Goal: Information Seeking & Learning: Learn about a topic

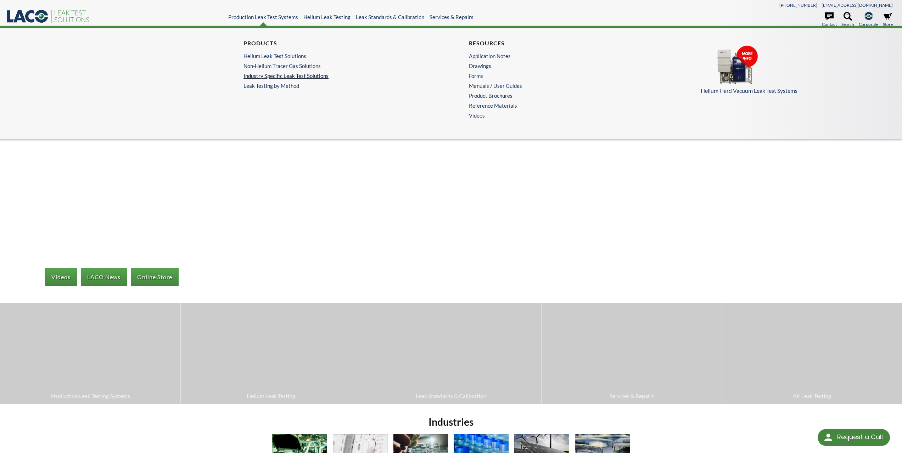
click at [294, 76] on link "Industry Specific Leak Test Solutions" at bounding box center [336, 76] width 186 height 6
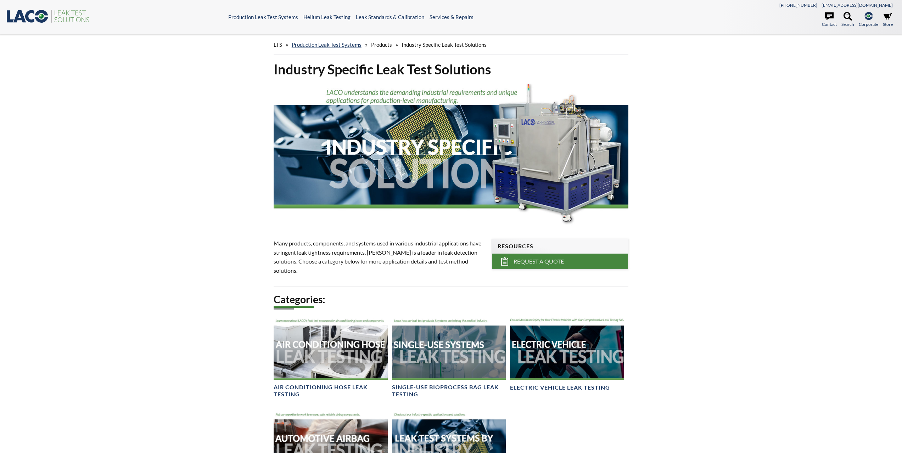
select select "Language Translate Widget"
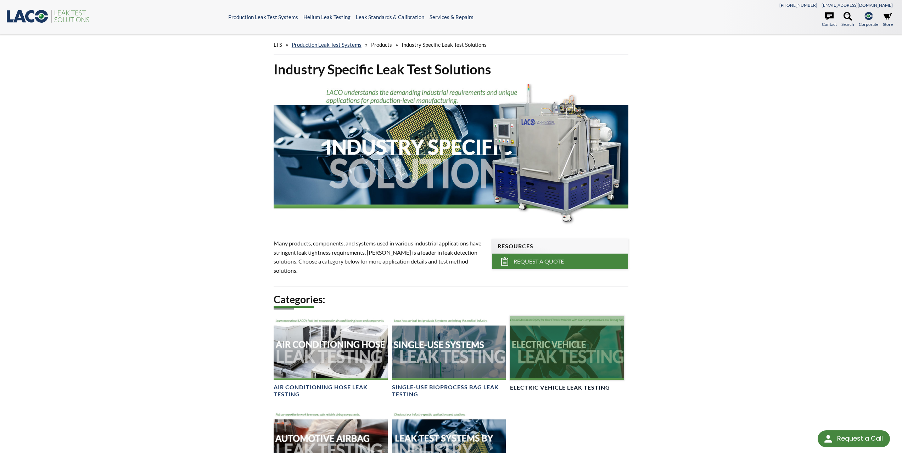
click at [537, 336] on div at bounding box center [567, 348] width 114 height 64
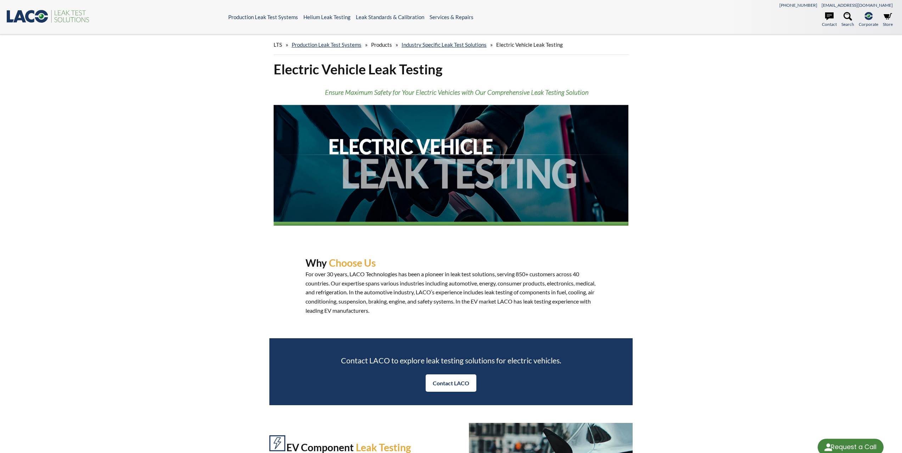
select select "Language Translate Widget"
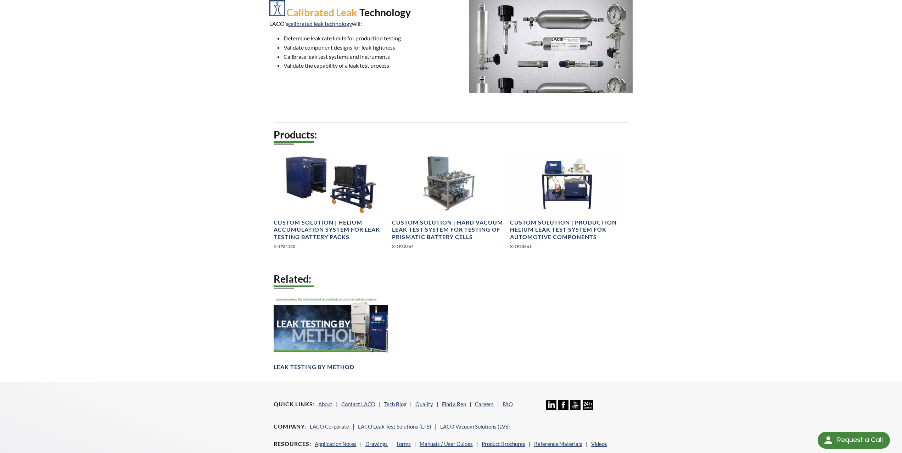
scroll to position [744, 0]
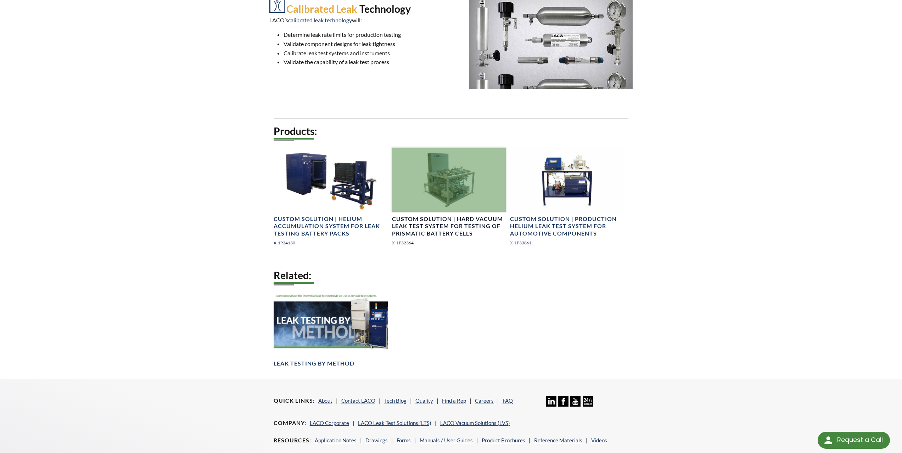
click at [428, 208] on div at bounding box center [449, 180] width 114 height 64
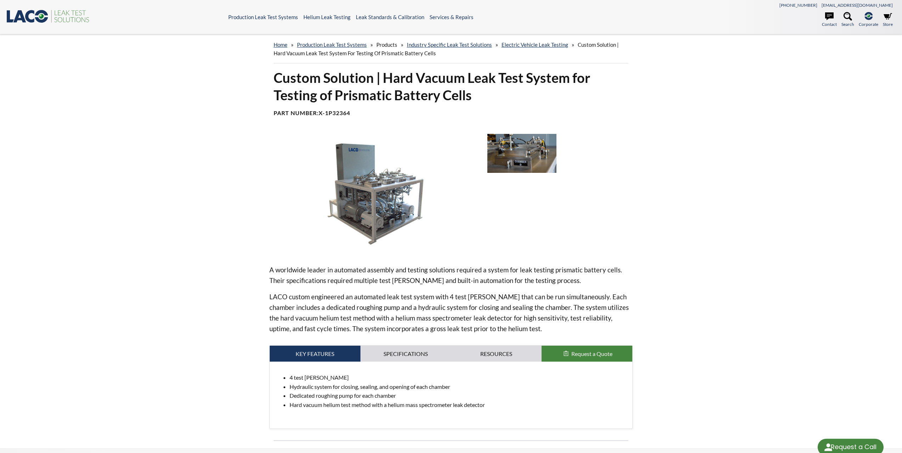
select select "Language Translate Widget"
click at [380, 210] on img at bounding box center [375, 193] width 212 height 119
